Goal: Task Accomplishment & Management: Manage account settings

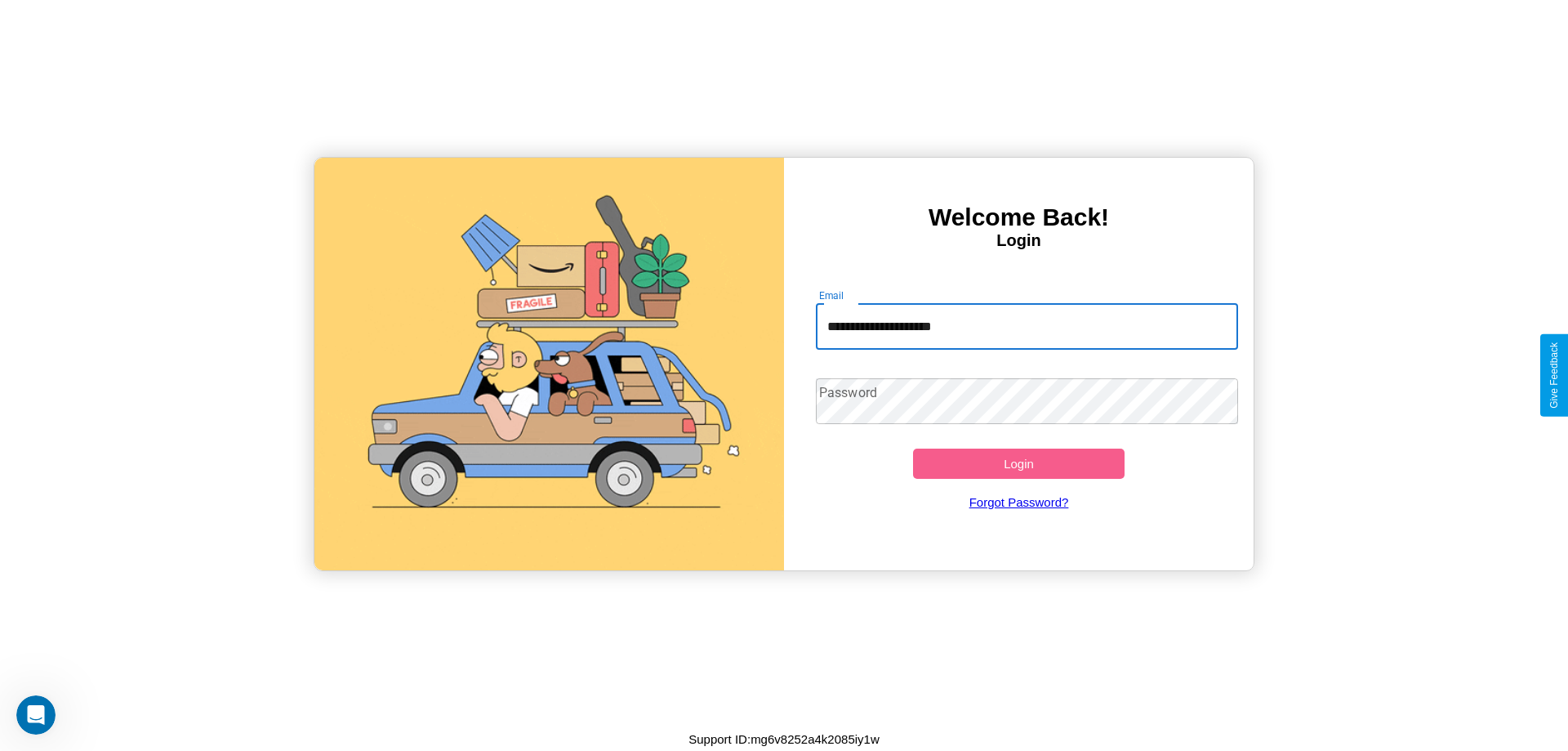
type input "**********"
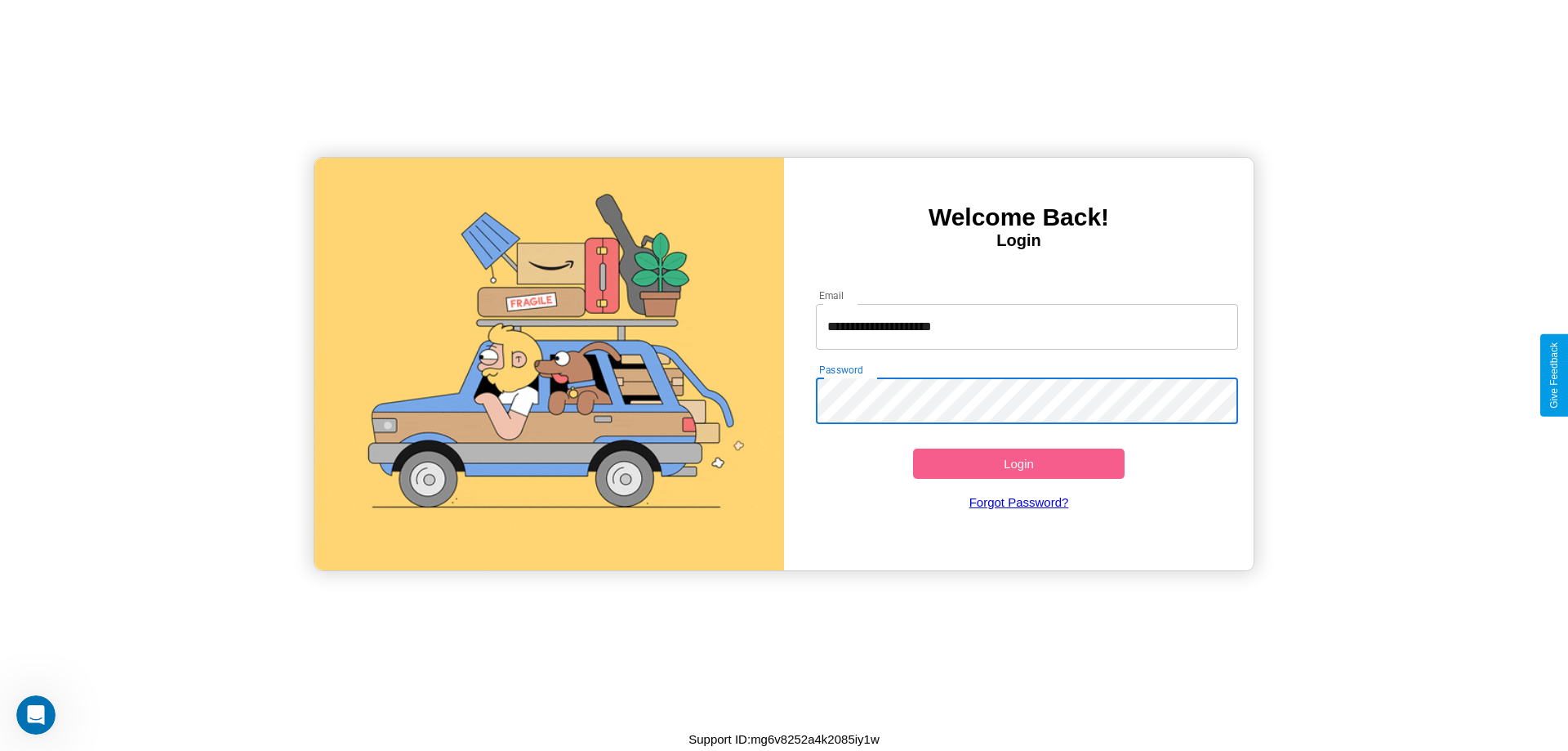
click at [1018, 464] on button "Login" at bounding box center [1019, 463] width 211 height 30
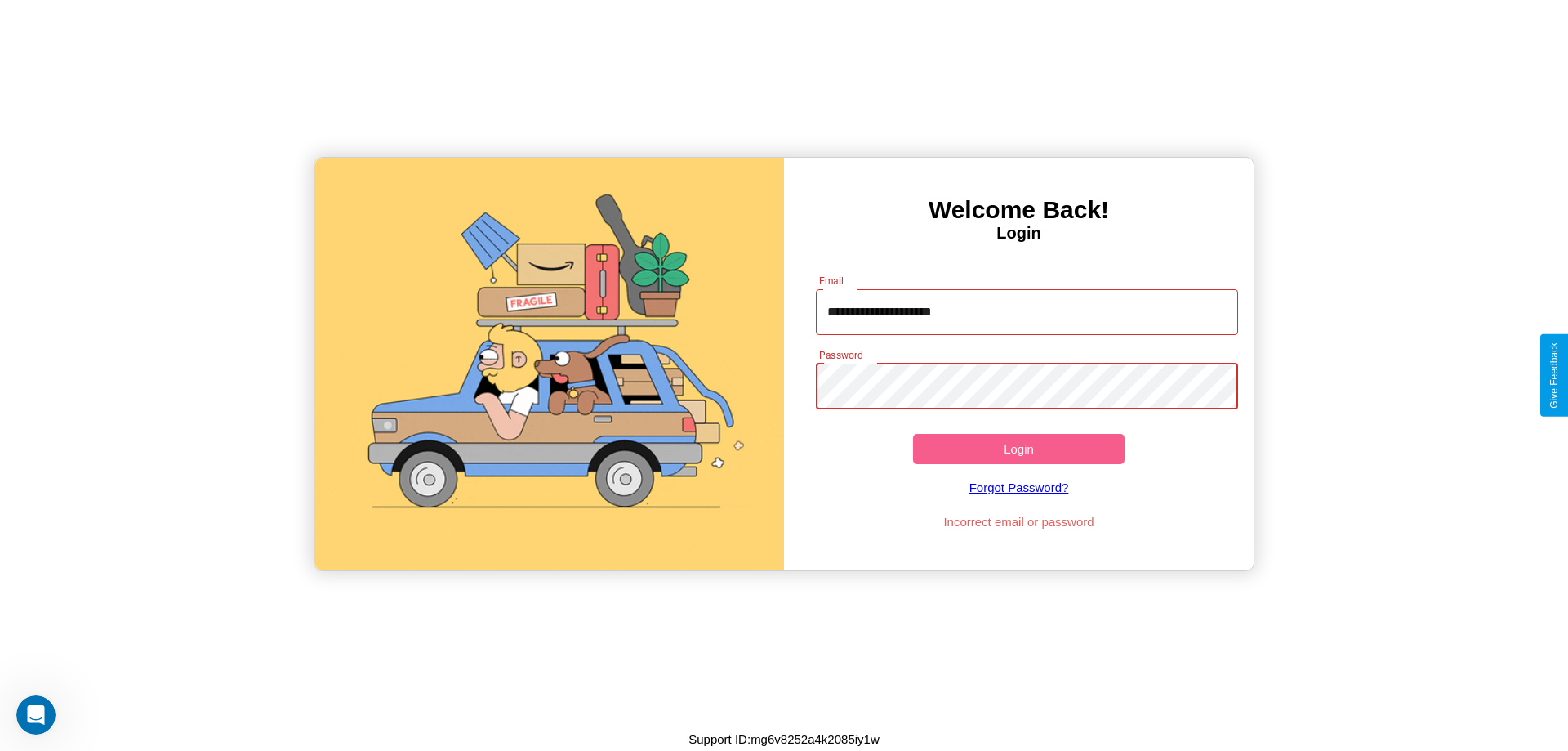
click at [1018, 448] on button "Login" at bounding box center [1019, 448] width 211 height 30
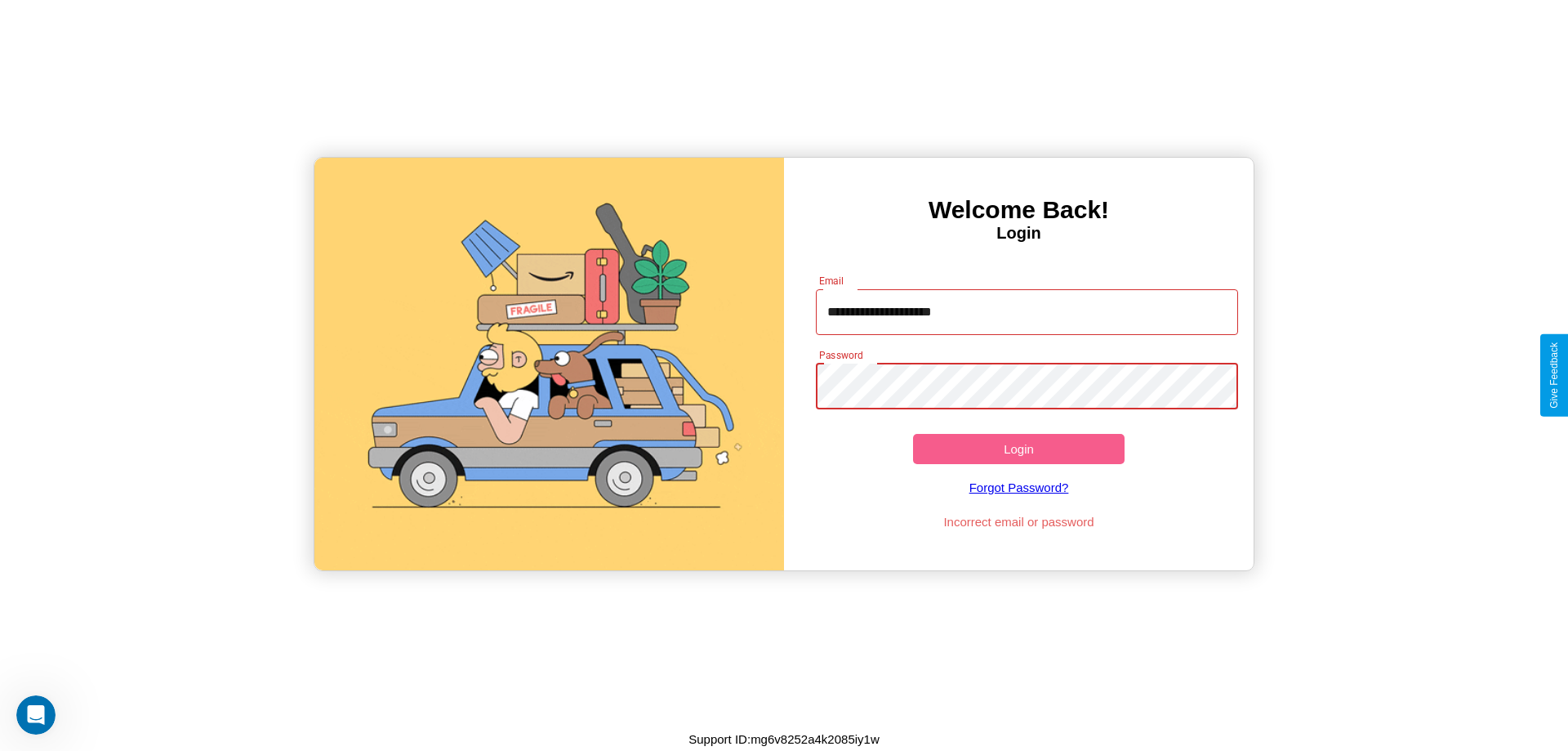
click at [1018, 448] on button "Login" at bounding box center [1019, 448] width 211 height 30
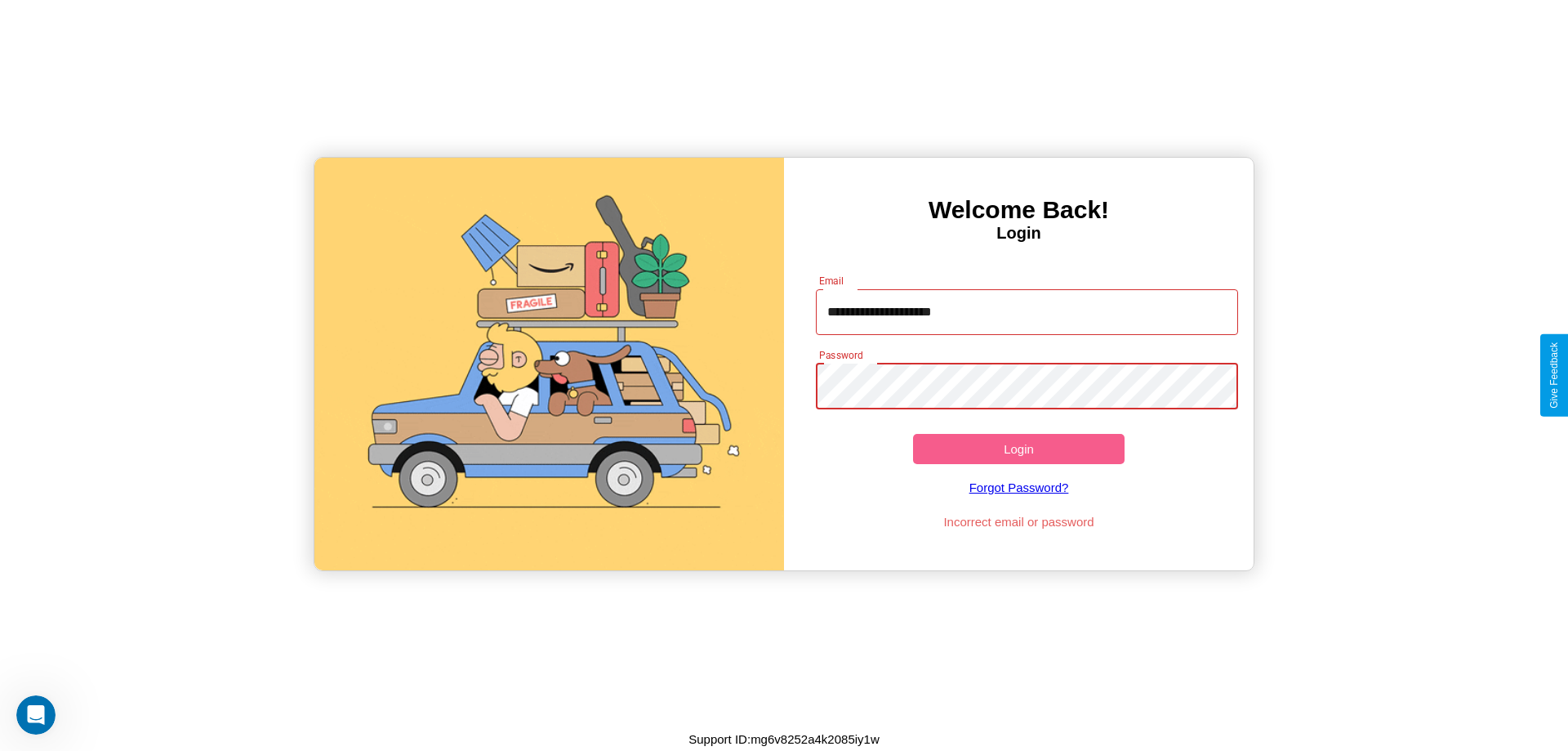
click at [1018, 448] on button "Login" at bounding box center [1019, 448] width 211 height 30
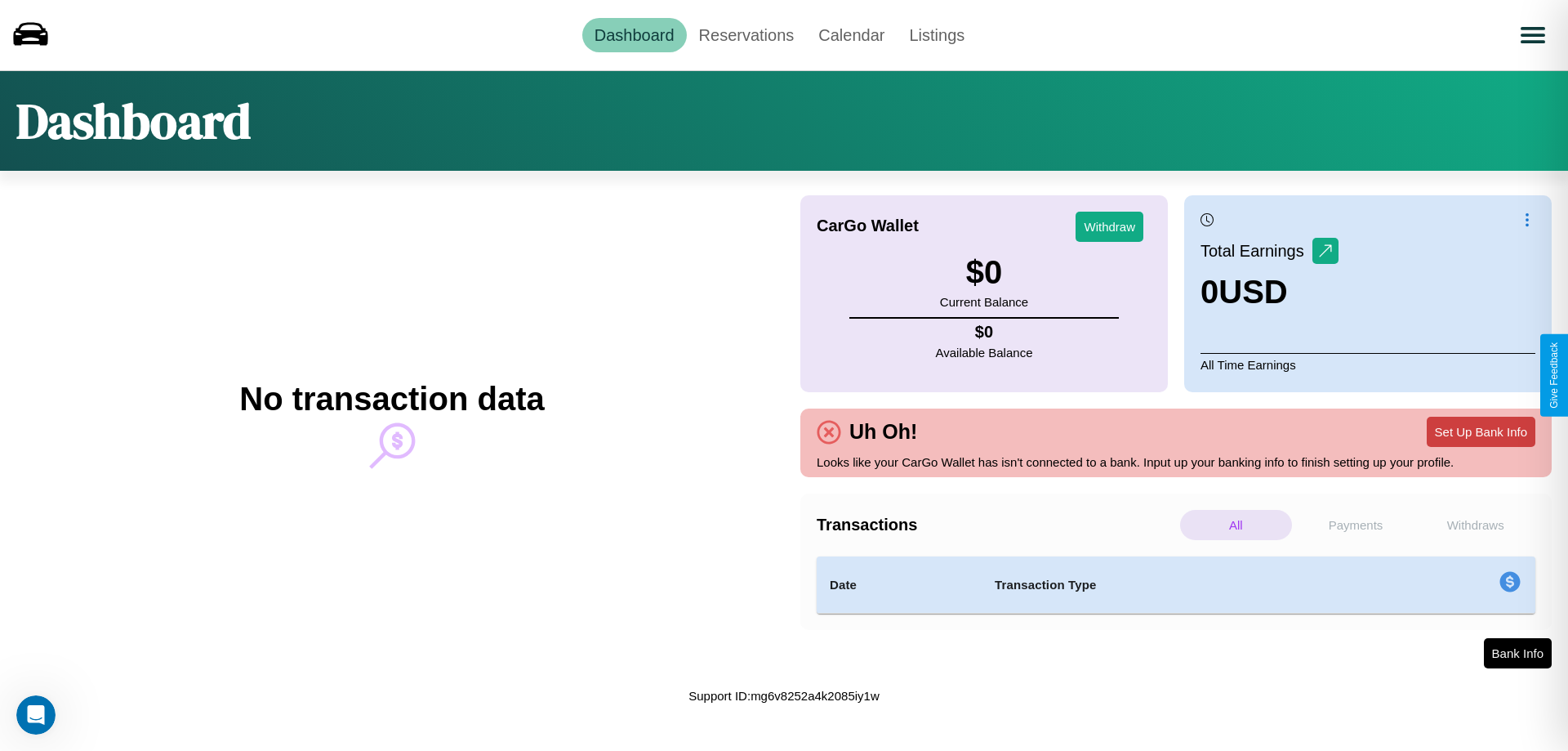
click at [1481, 432] on button "Set Up Bank Info" at bounding box center [1481, 432] width 109 height 30
